Goal: Task Accomplishment & Management: Use online tool/utility

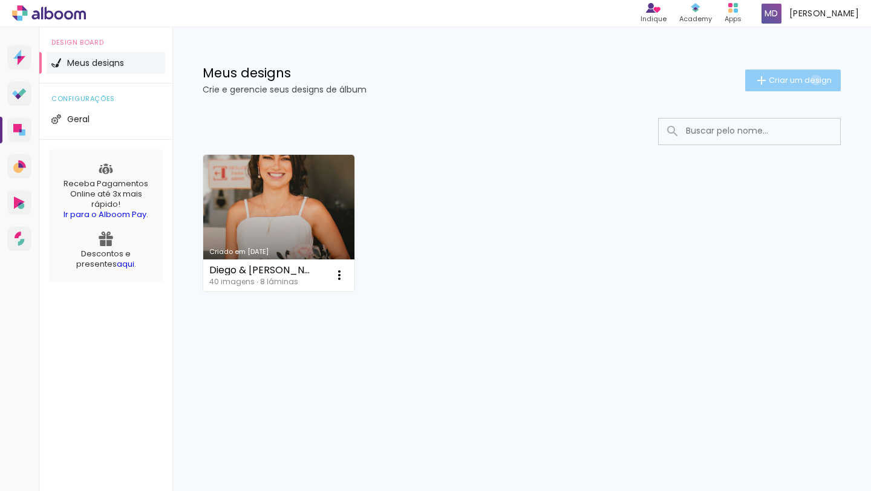
click at [813, 80] on span "Criar um design" at bounding box center [799, 80] width 63 height 8
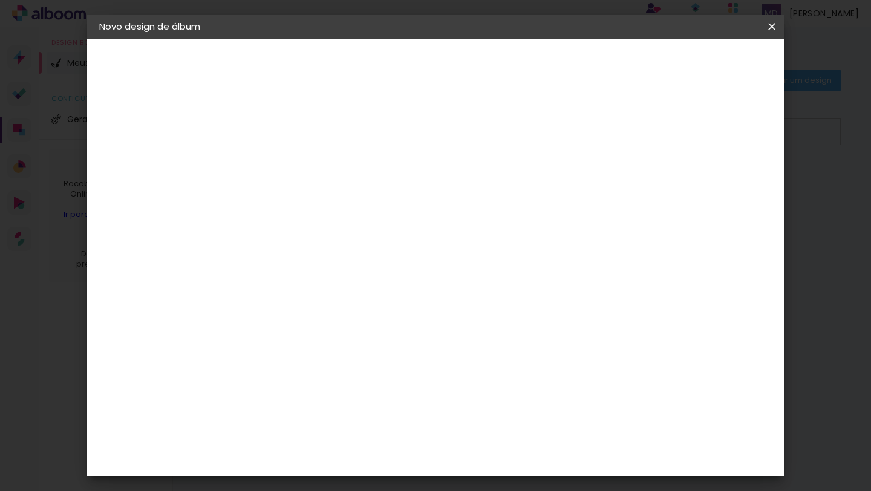
click at [297, 153] on input at bounding box center [297, 162] width 0 height 19
type input "Sophia & Rafael"
type paper-input "Sophia & Rafael"
click at [0, 0] on slot "Avançar" at bounding box center [0, 0] width 0 height 0
click at [0, 0] on slot "Tamanho Livre" at bounding box center [0, 0] width 0 height 0
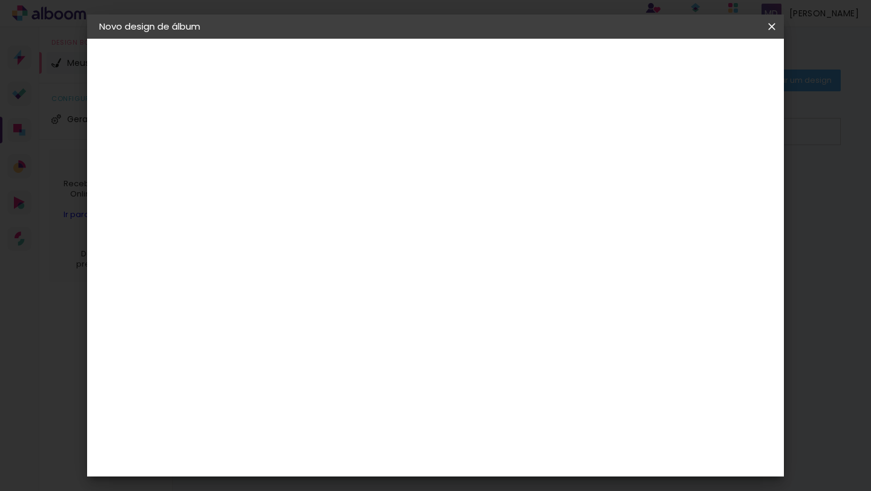
click at [0, 0] on slot "Avançar" at bounding box center [0, 0] width 0 height 0
drag, startPoint x: 274, startPoint y: 268, endPoint x: 264, endPoint y: 268, distance: 9.7
click at [264, 268] on input "30" at bounding box center [258, 268] width 31 height 18
click at [266, 265] on input "30" at bounding box center [258, 268] width 31 height 18
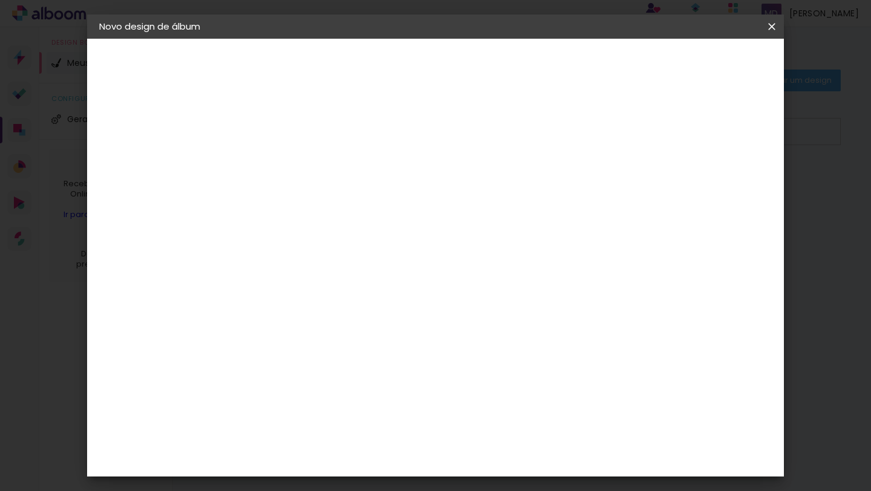
click at [266, 265] on input "30" at bounding box center [258, 268] width 31 height 18
type input "15"
type paper-input "15"
click at [409, 188] on span "30" at bounding box center [408, 189] width 20 height 18
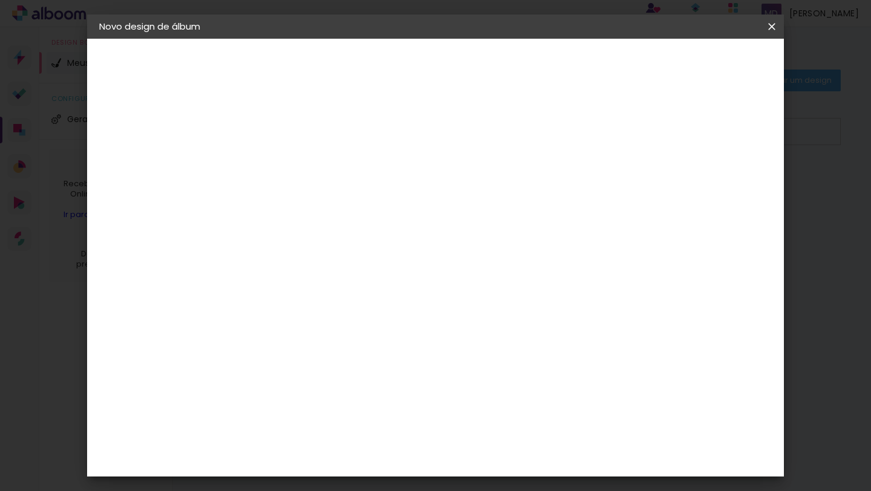
click at [409, 188] on span "30" at bounding box center [408, 189] width 20 height 18
click at [417, 189] on span "30" at bounding box center [408, 189] width 20 height 18
click at [413, 188] on span "30" at bounding box center [408, 189] width 20 height 18
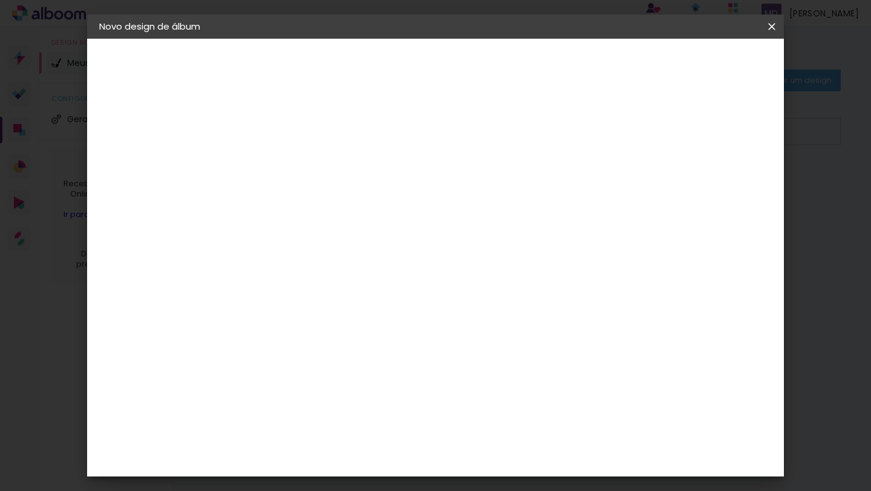
click at [519, 369] on input "60" at bounding box center [506, 366] width 31 height 18
type input "42"
type paper-input "42"
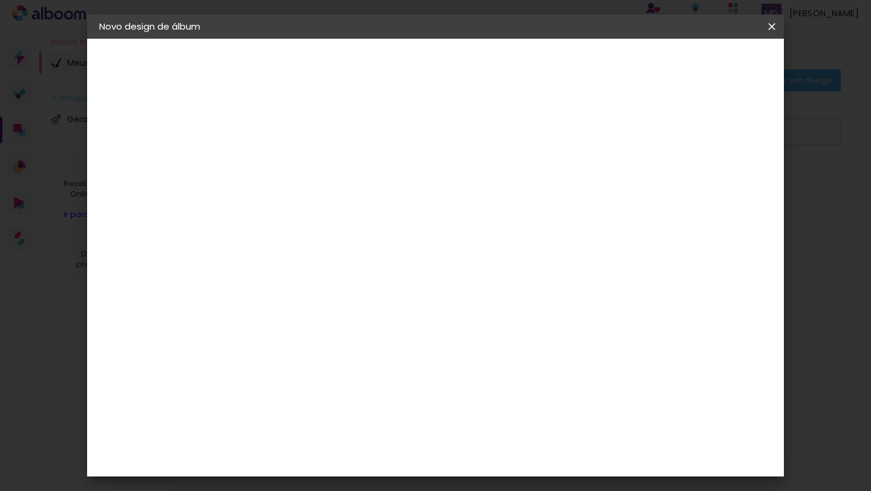
click at [705, 62] on span "Iniciar design" at bounding box center [677, 64] width 55 height 8
